Goal: Information Seeking & Learning: Learn about a topic

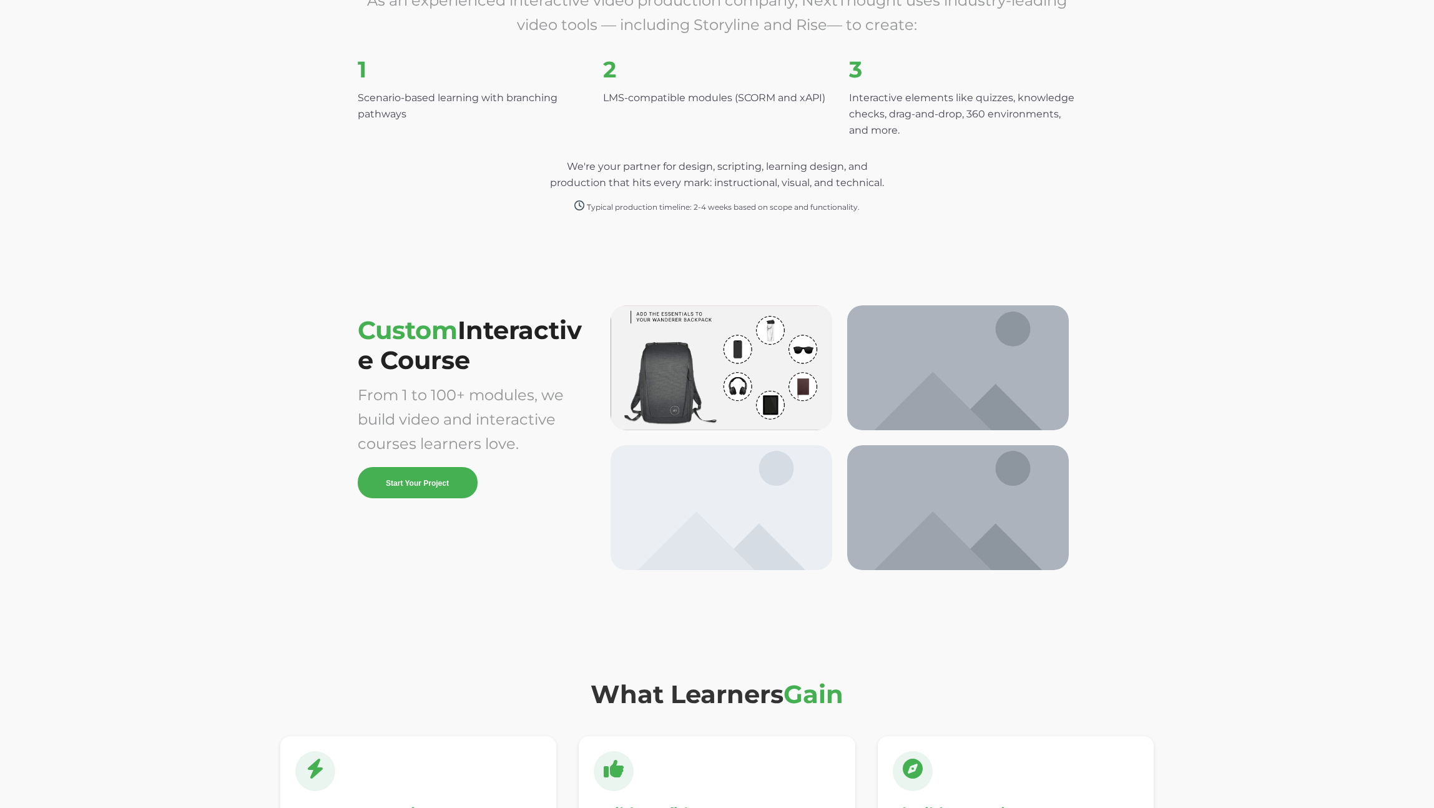
scroll to position [2889, 0]
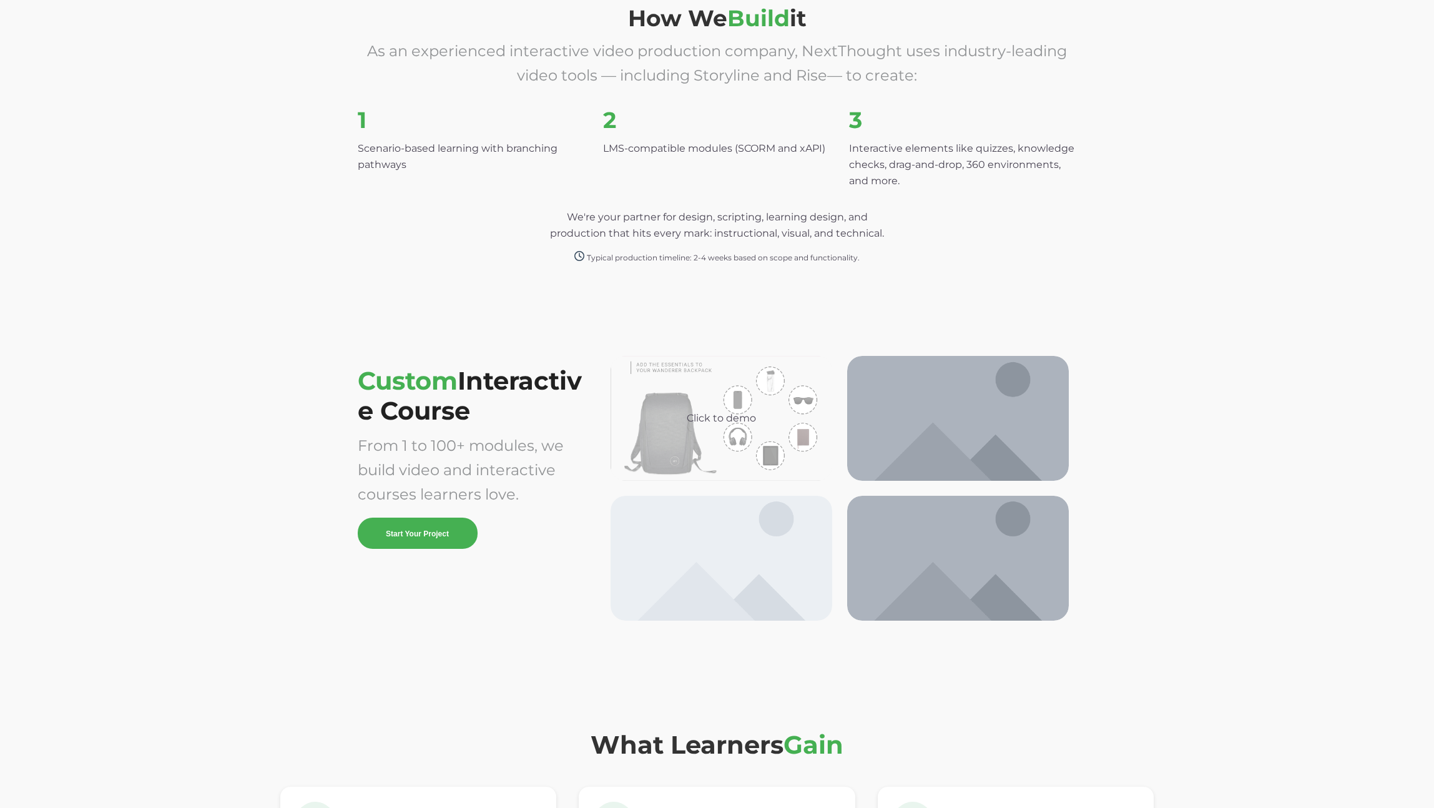
click at [747, 429] on div "Click to demo" at bounding box center [722, 418] width 222 height 125
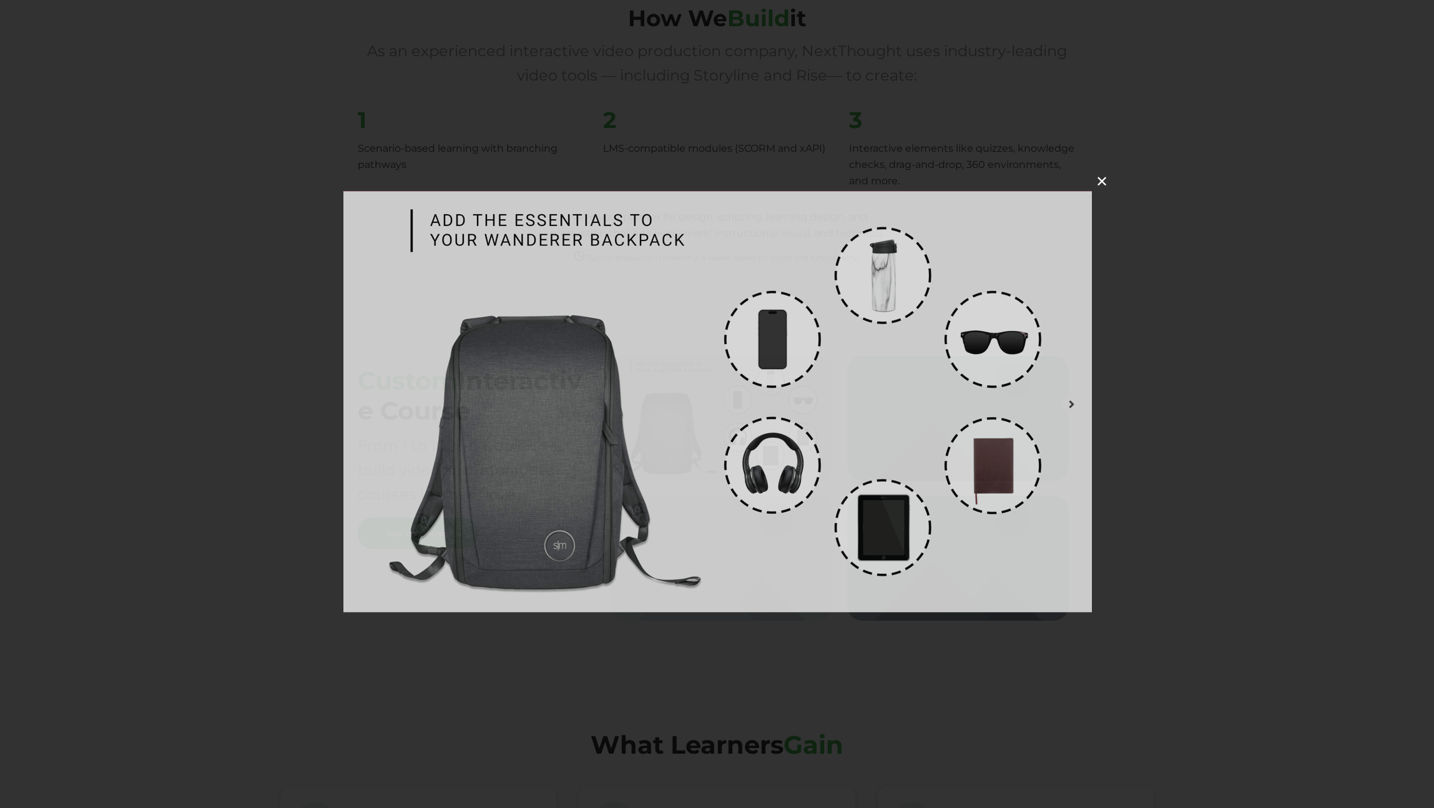
click at [553, 455] on img at bounding box center [717, 401] width 749 height 421
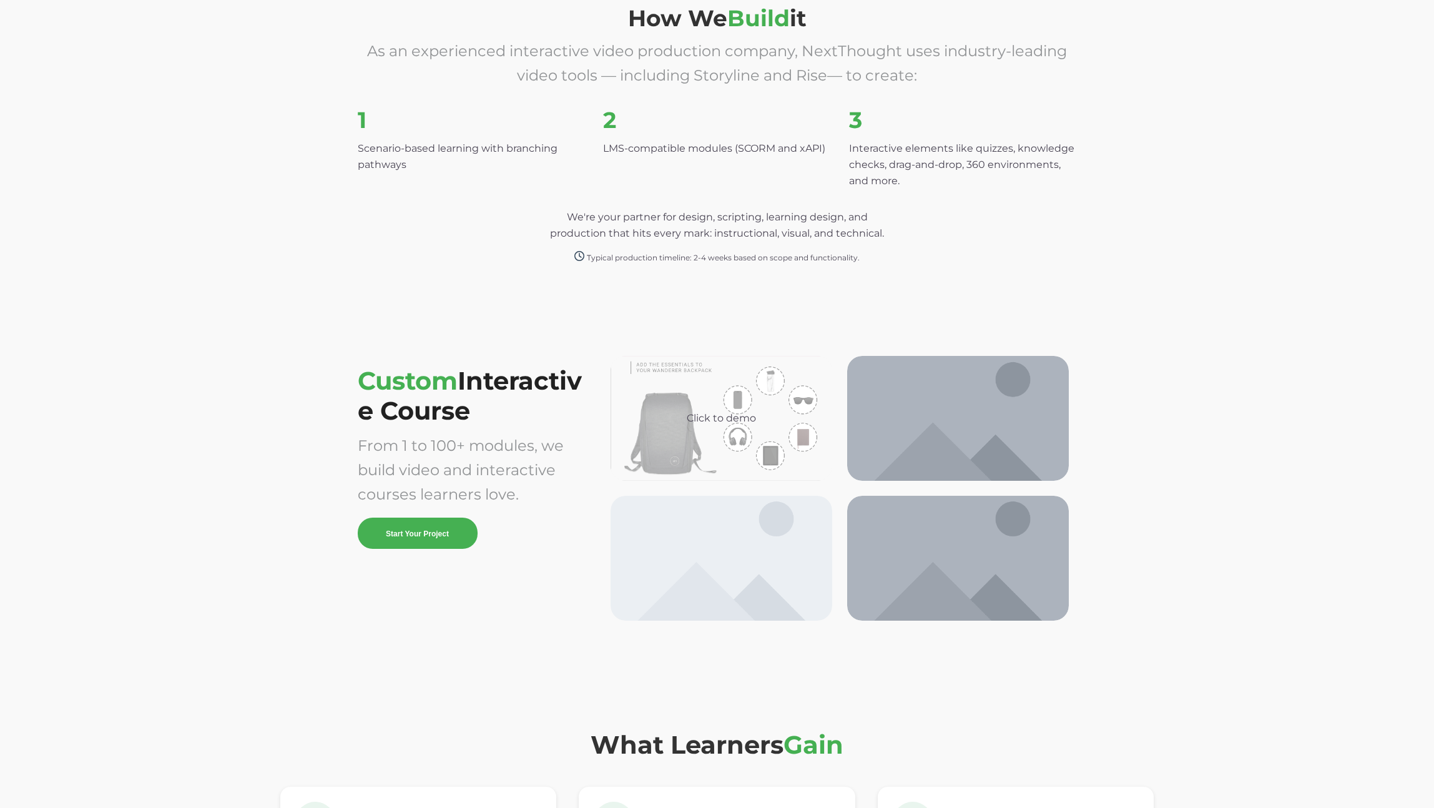
click at [663, 459] on div "Click to demo" at bounding box center [722, 418] width 222 height 125
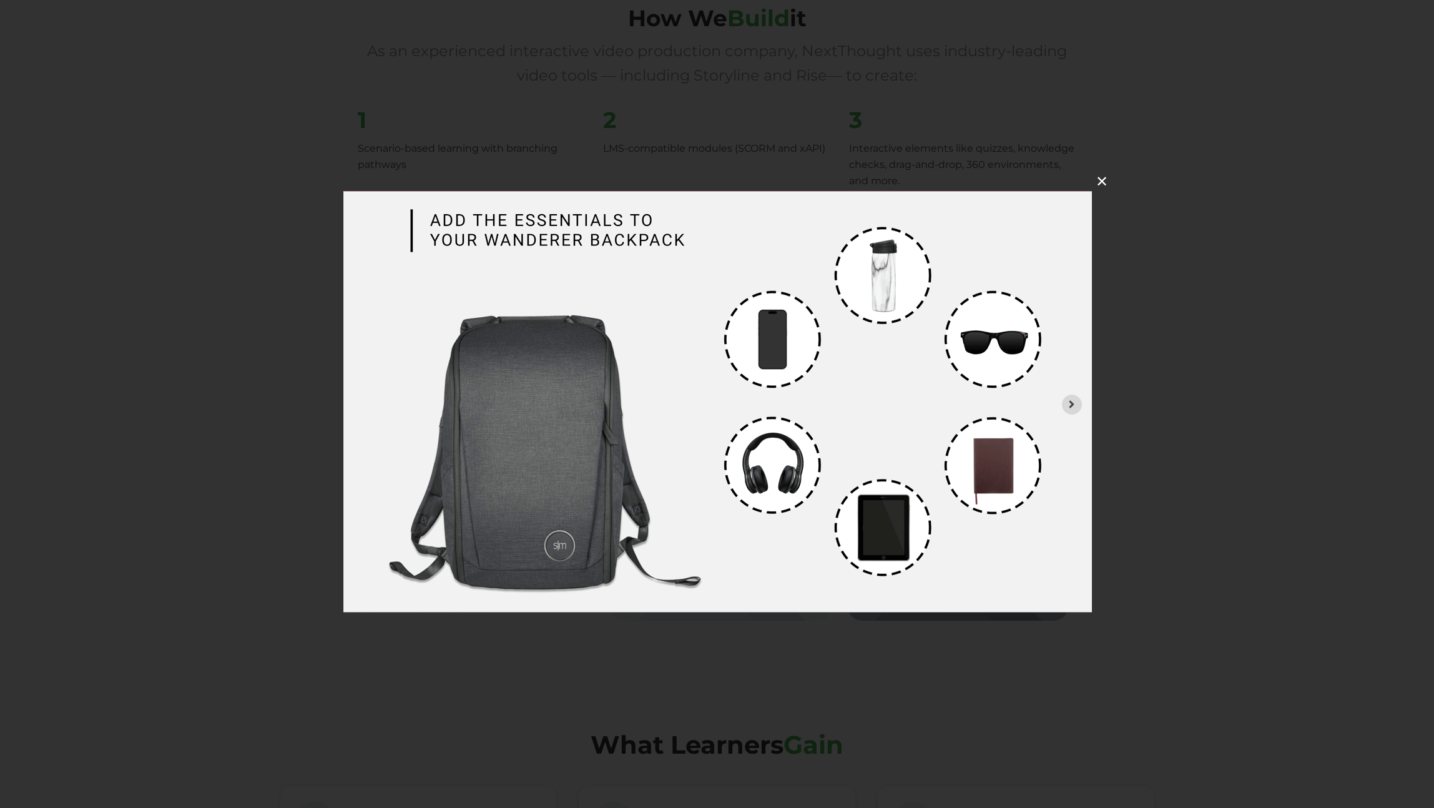
click at [663, 459] on img at bounding box center [717, 401] width 749 height 421
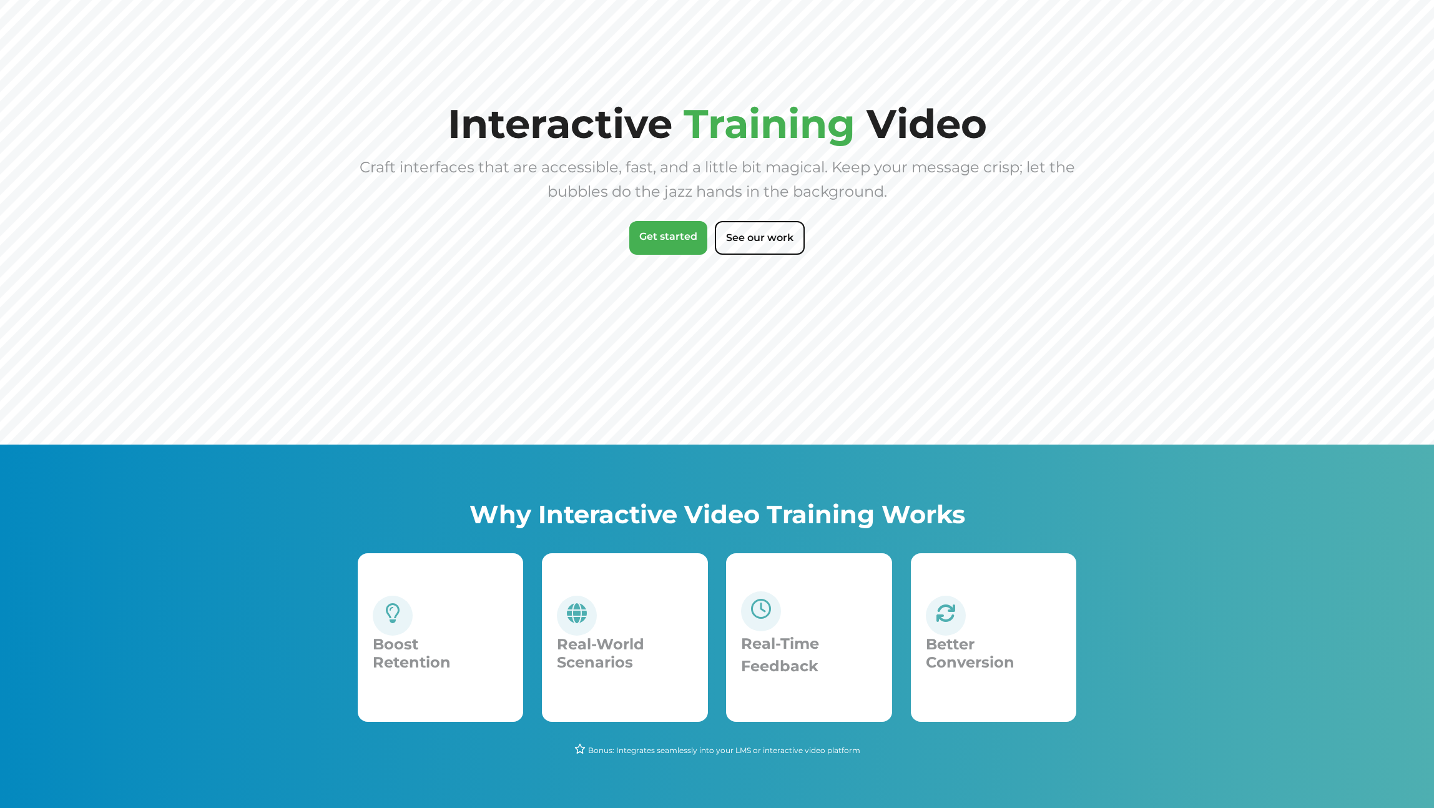
scroll to position [0, 0]
